Goal: Find specific page/section: Find specific page/section

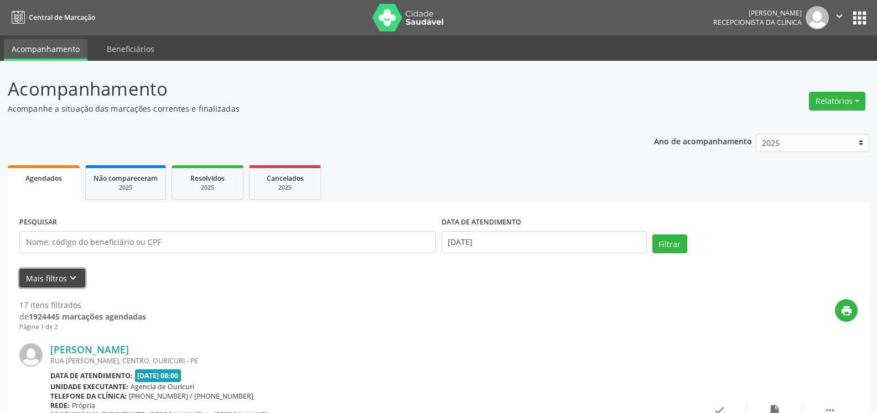
click at [54, 280] on button "Mais filtros keyboard_arrow_down" at bounding box center [52, 278] width 66 height 19
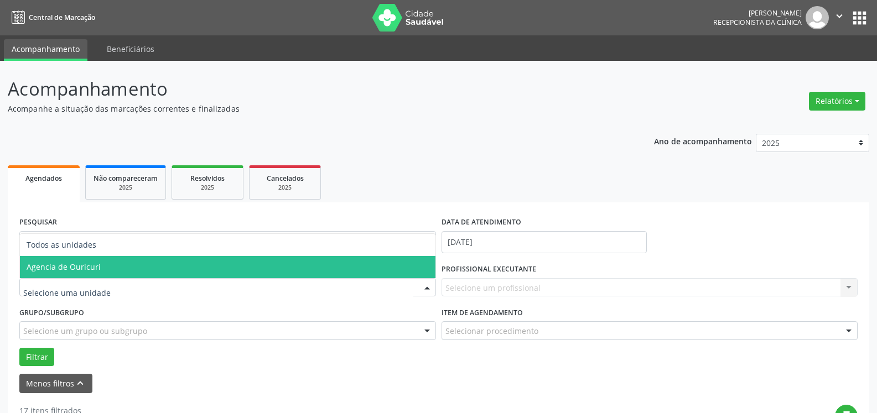
click at [80, 270] on span "Agencia de Ouricuri" at bounding box center [64, 267] width 74 height 11
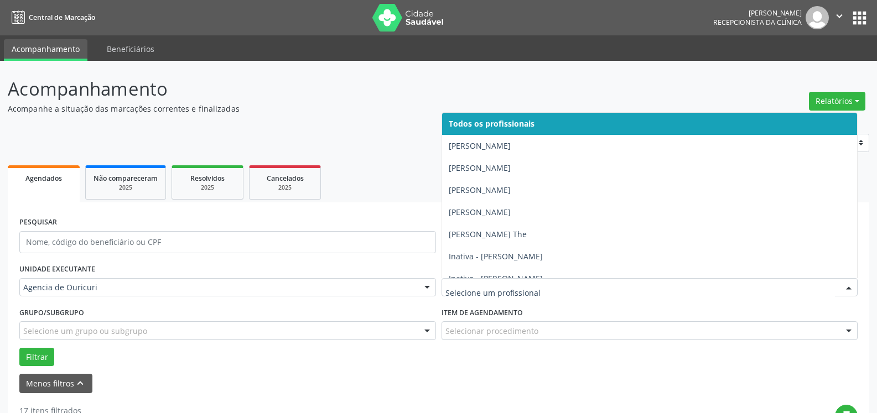
click at [516, 295] on div at bounding box center [650, 287] width 417 height 19
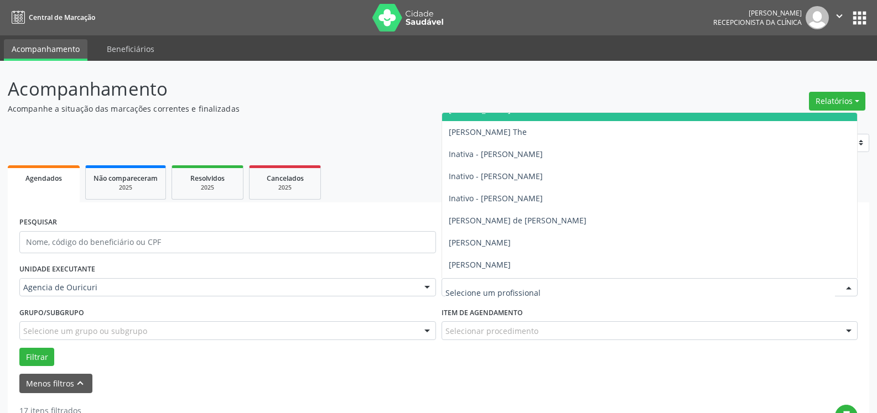
scroll to position [111, 0]
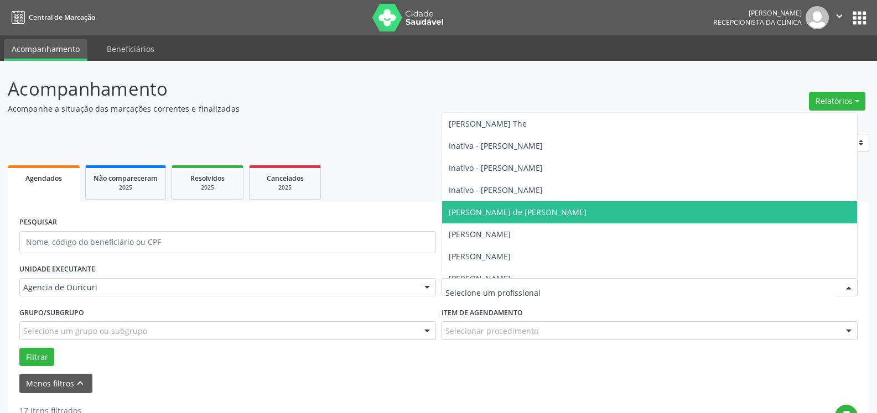
click at [494, 203] on span "[PERSON_NAME] de [PERSON_NAME]" at bounding box center [650, 212] width 416 height 22
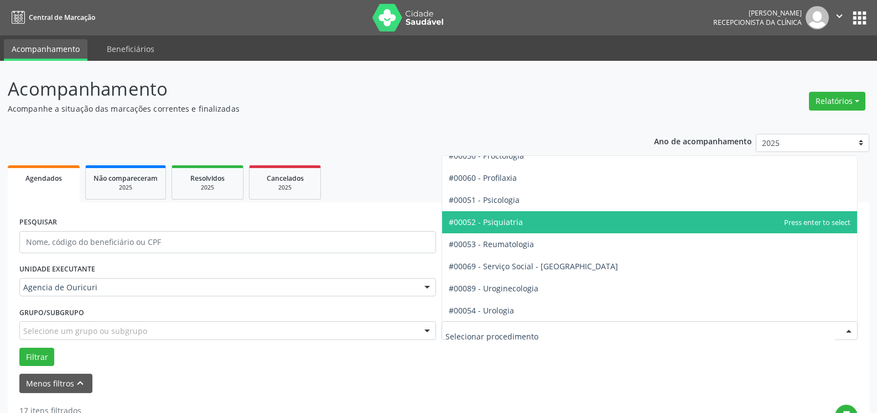
scroll to position [1771, 0]
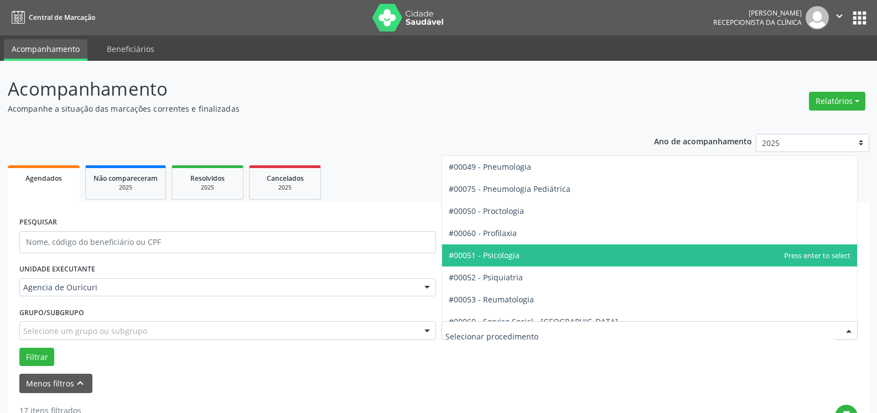
click at [531, 252] on span "#00051 - Psicologia" at bounding box center [650, 256] width 416 height 22
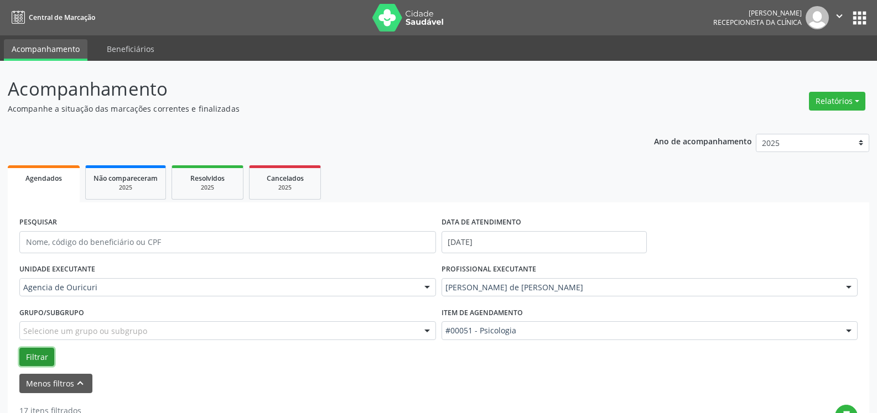
click at [22, 360] on button "Filtrar" at bounding box center [36, 357] width 35 height 19
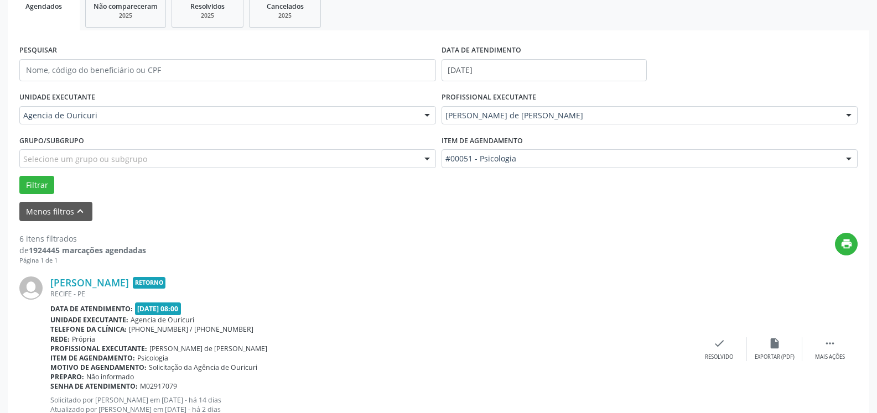
scroll to position [332, 0]
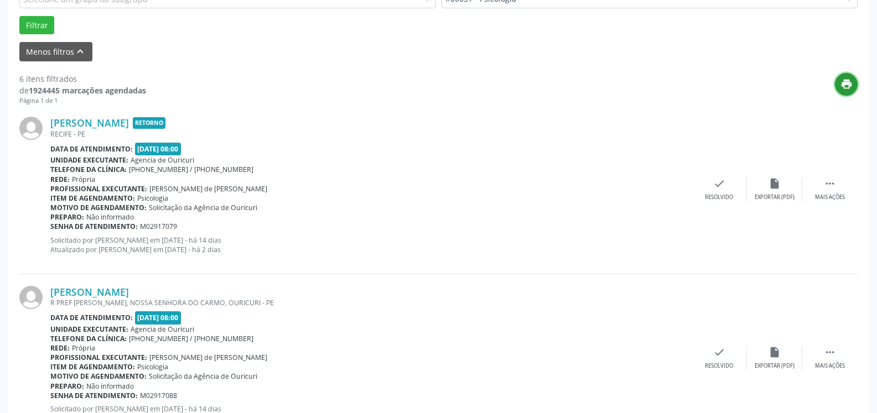
click at [841, 84] on icon "print" at bounding box center [847, 84] width 12 height 12
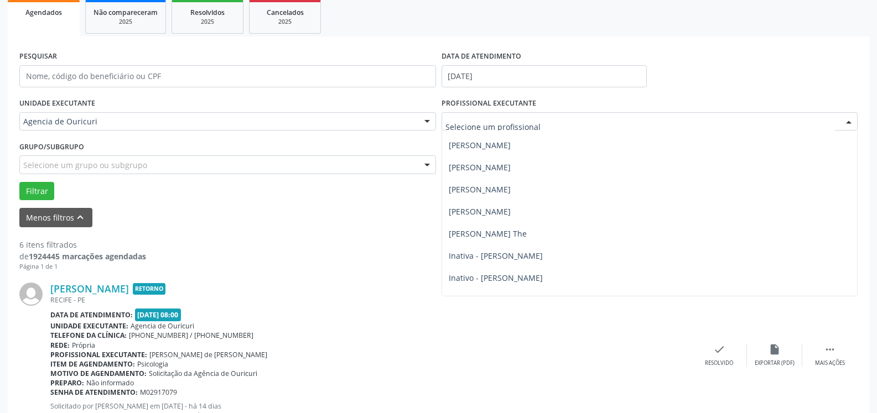
scroll to position [12, 0]
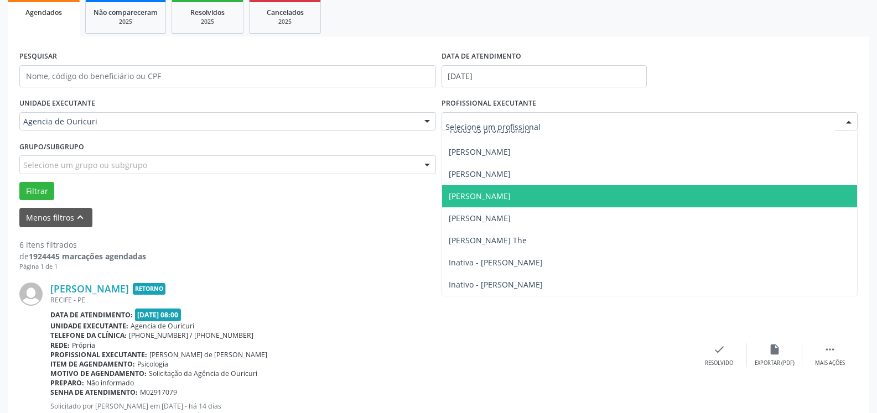
click at [511, 196] on span "[PERSON_NAME]" at bounding box center [480, 196] width 62 height 11
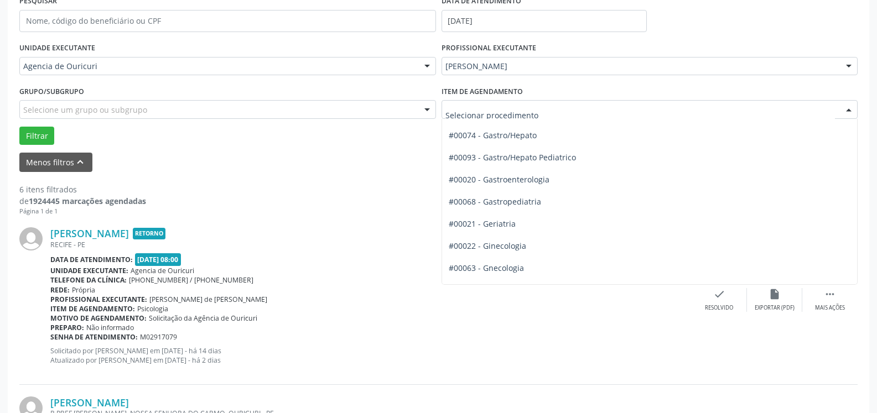
scroll to position [654, 0]
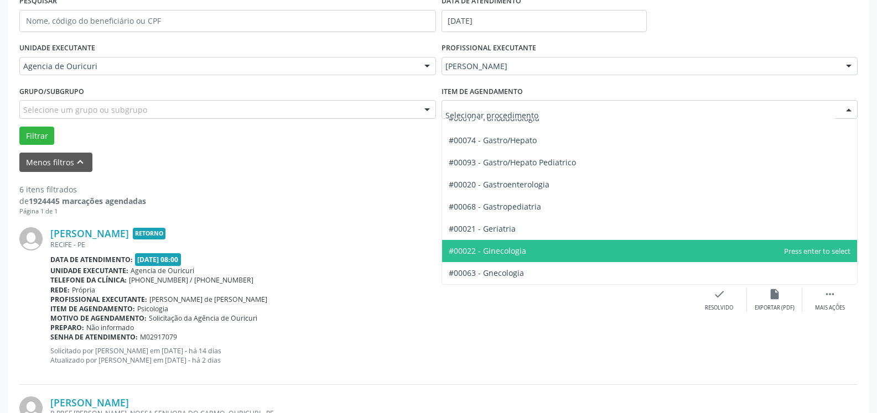
click at [528, 249] on span "#00022 - Ginecologia" at bounding box center [650, 251] width 416 height 22
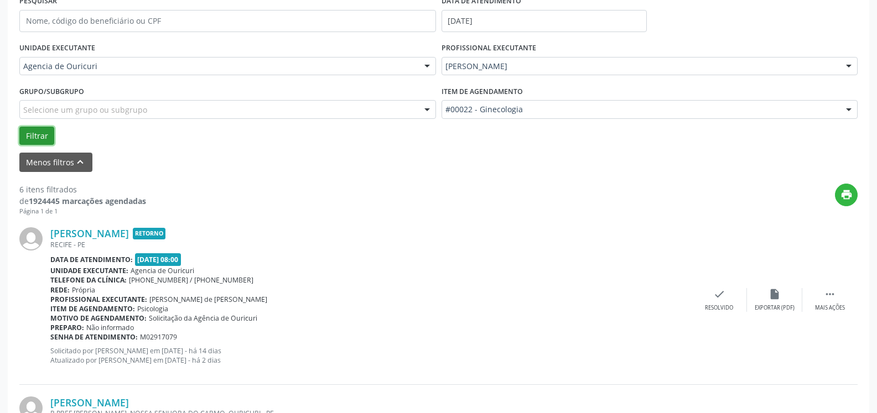
click at [30, 134] on button "Filtrar" at bounding box center [36, 136] width 35 height 19
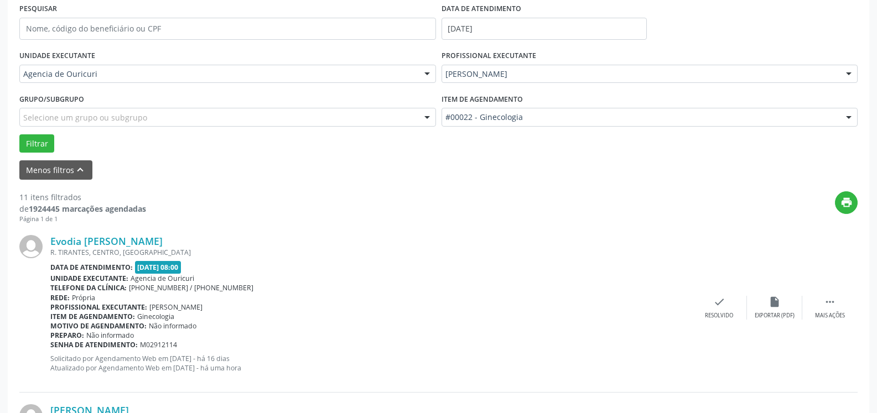
scroll to position [213, 0]
click at [847, 204] on icon "print" at bounding box center [847, 203] width 12 height 12
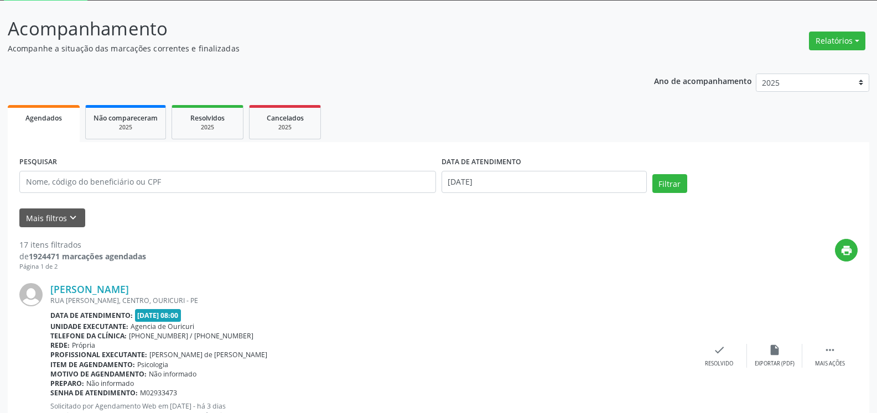
scroll to position [166, 0]
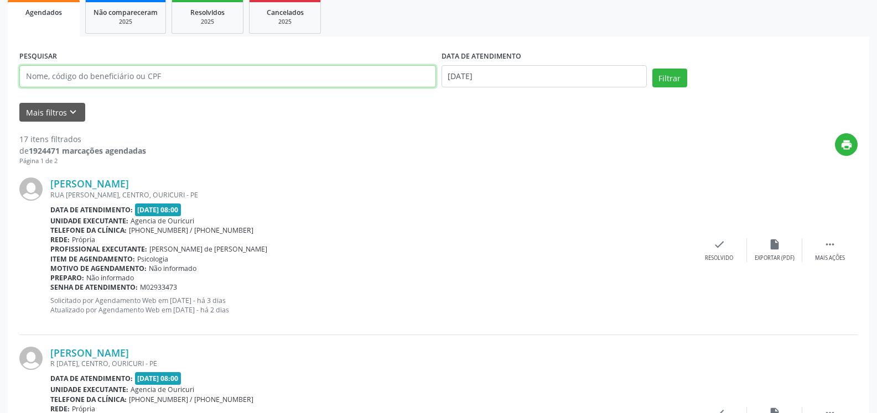
click at [217, 76] on input "text" at bounding box center [227, 76] width 417 height 22
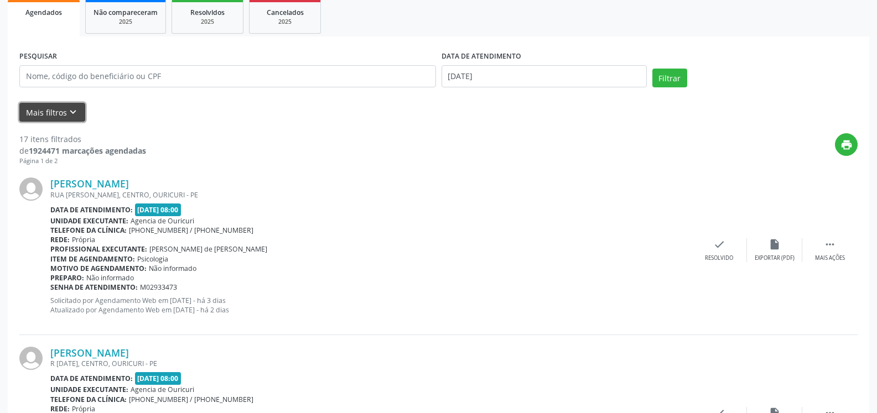
click at [65, 111] on button "Mais filtros keyboard_arrow_down" at bounding box center [52, 112] width 66 height 19
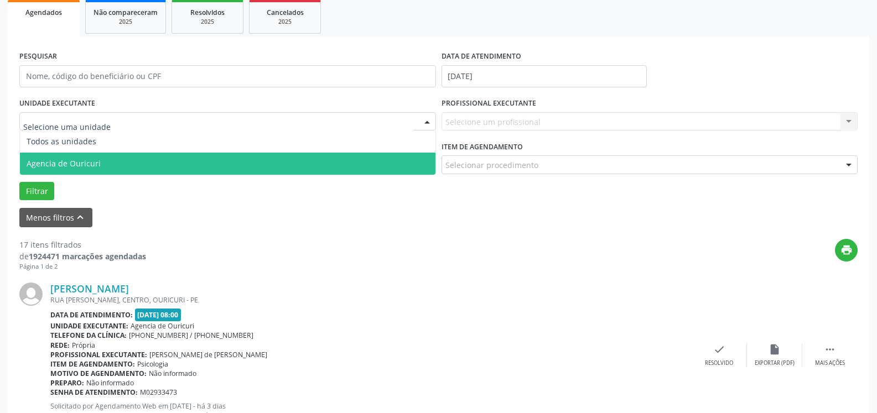
click at [88, 160] on span "Agencia de Ouricuri" at bounding box center [64, 163] width 74 height 11
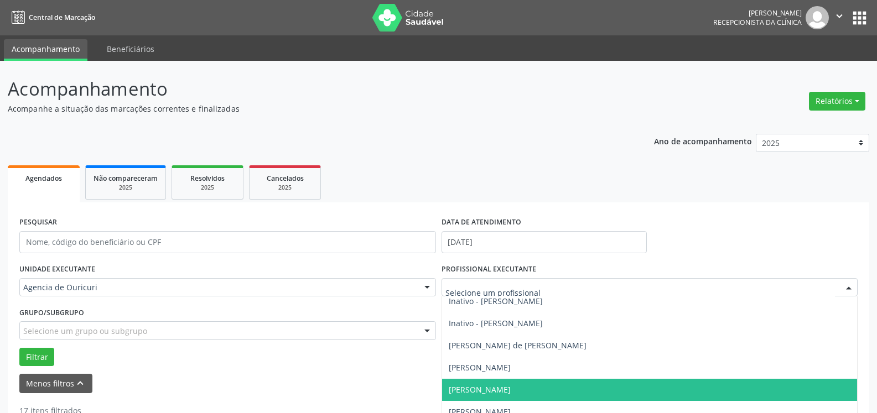
scroll to position [122, 0]
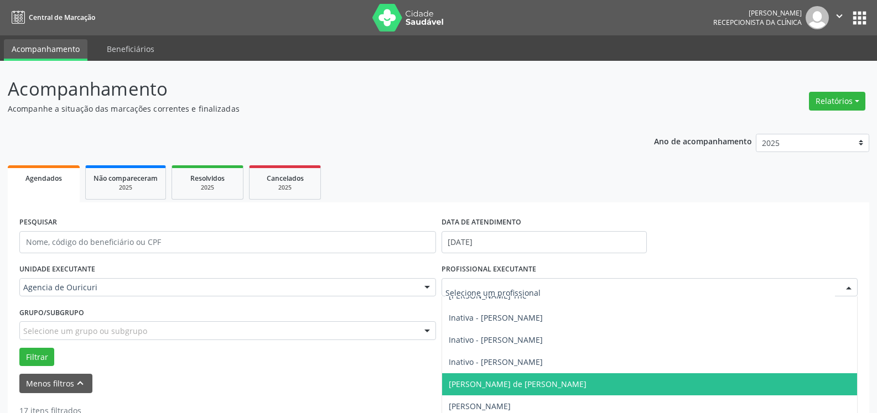
click at [485, 387] on span "[PERSON_NAME] de [PERSON_NAME]" at bounding box center [518, 384] width 138 height 11
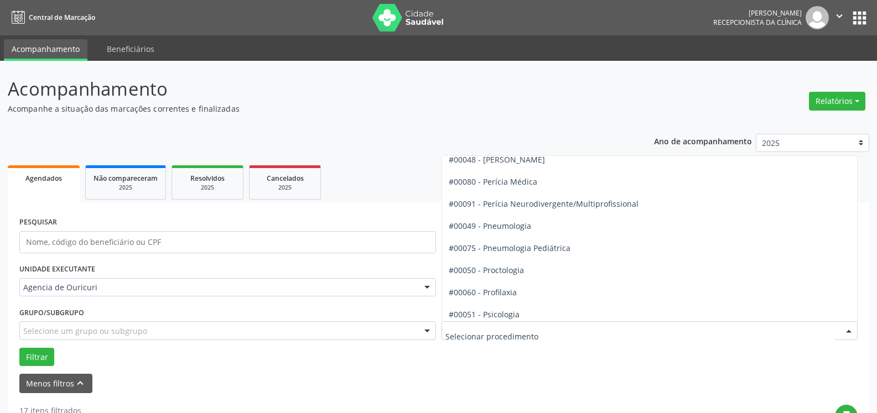
scroll to position [1716, 0]
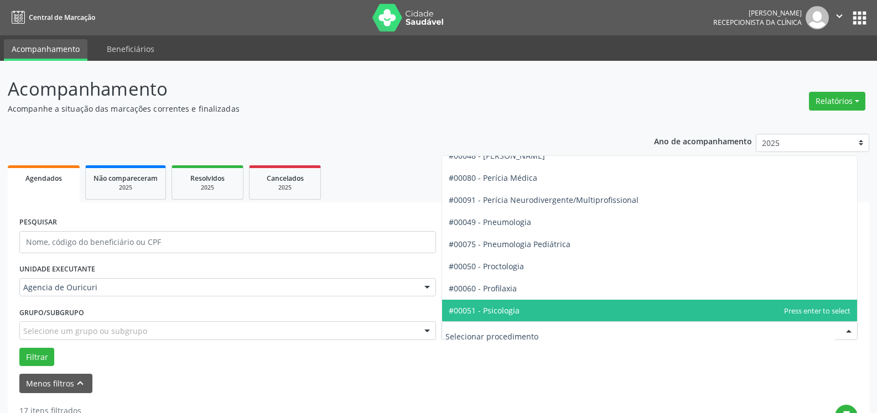
click at [515, 305] on span "#00051 - Psicologia" at bounding box center [484, 310] width 71 height 11
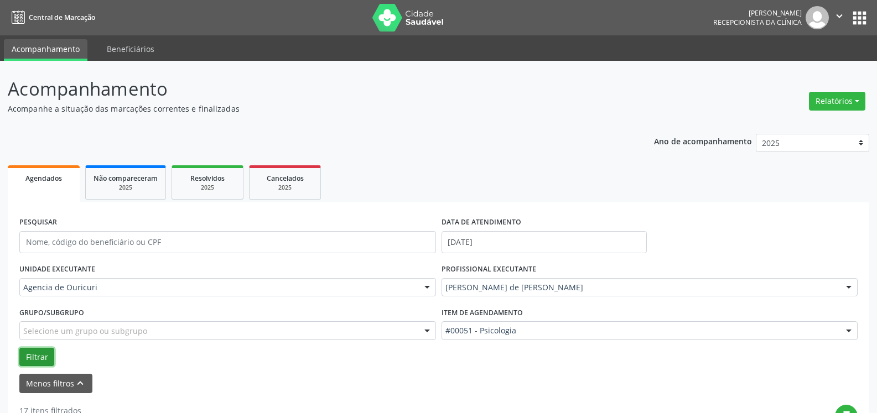
click at [42, 365] on button "Filtrar" at bounding box center [36, 357] width 35 height 19
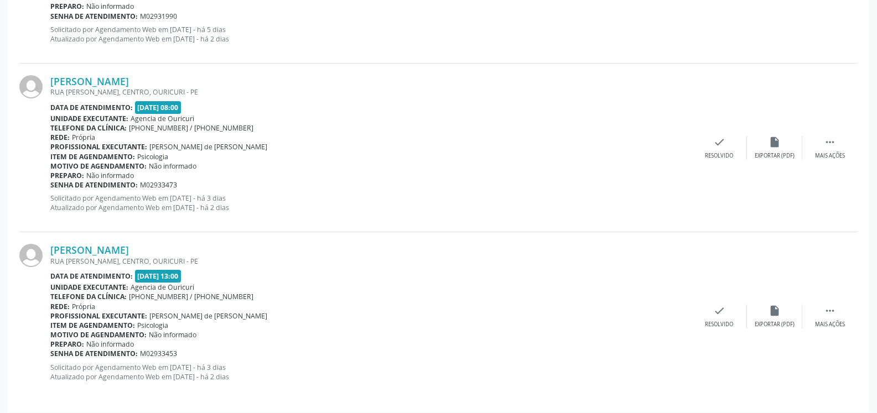
scroll to position [1057, 0]
